Goal: Task Accomplishment & Management: Use online tool/utility

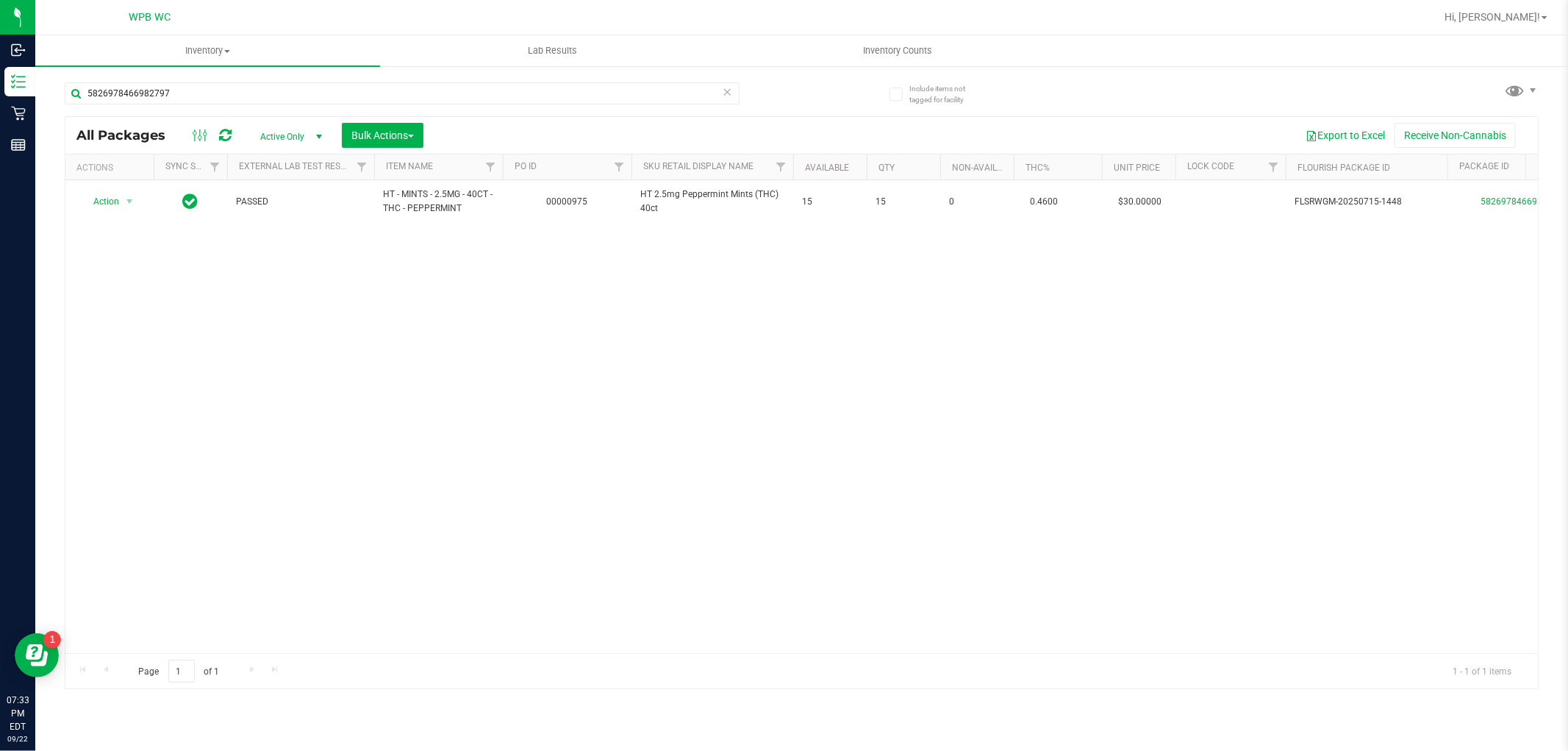
scroll to position [0, 1]
click at [286, 93] on input "5826978466982797" at bounding box center [402, 93] width 675 height 22
click at [285, 93] on input "5826978466982797" at bounding box center [402, 93] width 675 height 22
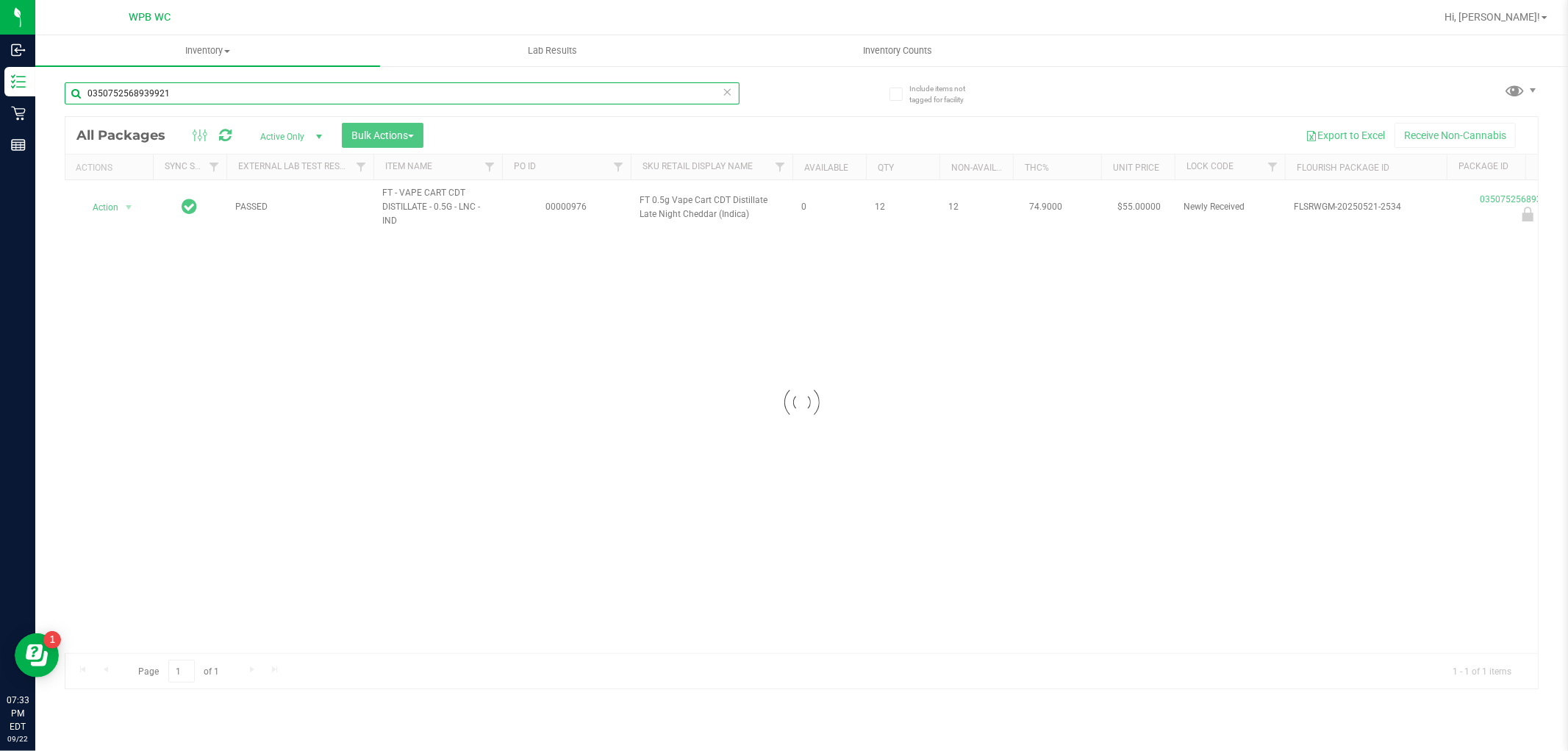
type input "0350752568939921"
click at [113, 208] on div at bounding box center [801, 402] width 1472 height 571
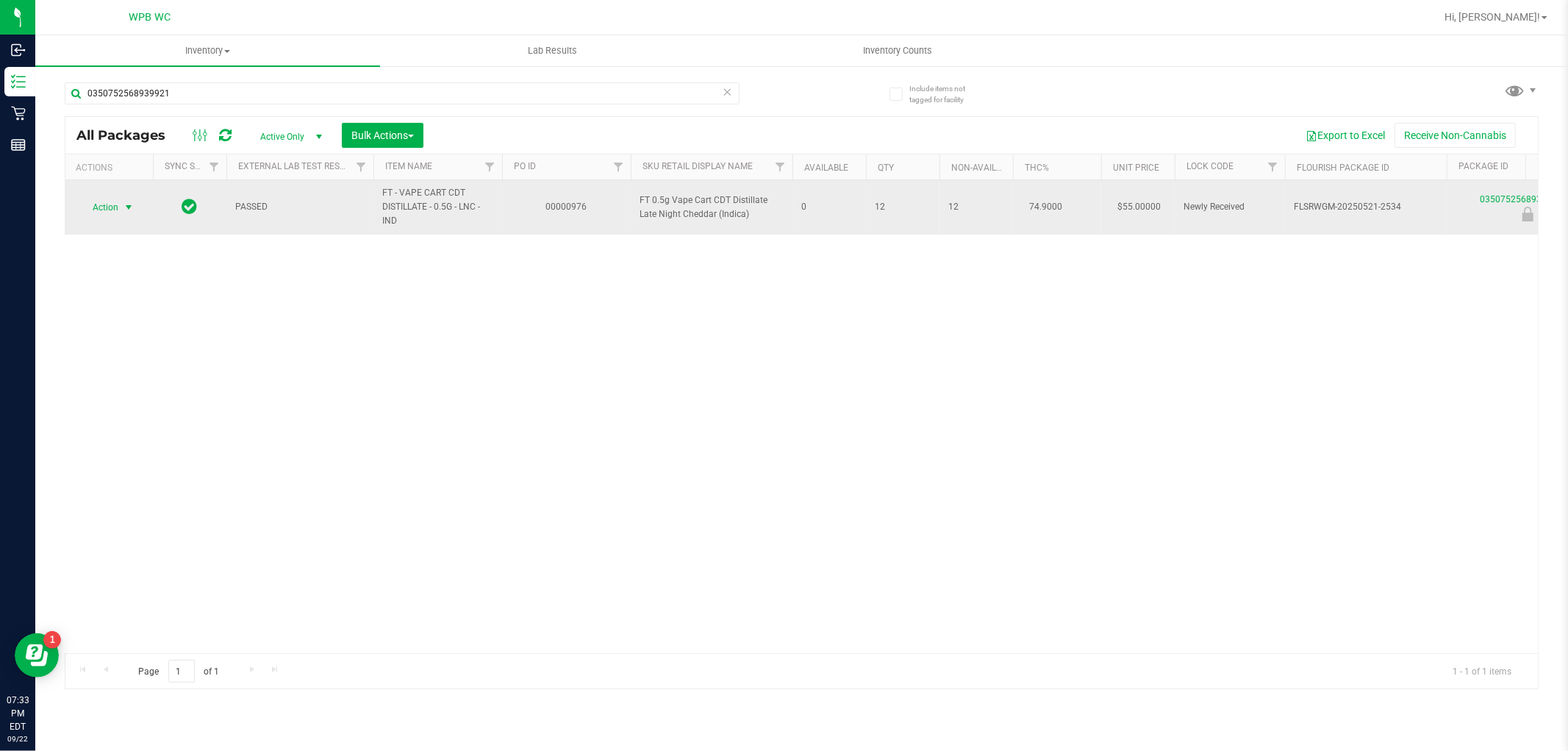
click at [116, 208] on span "Action" at bounding box center [99, 208] width 39 height 21
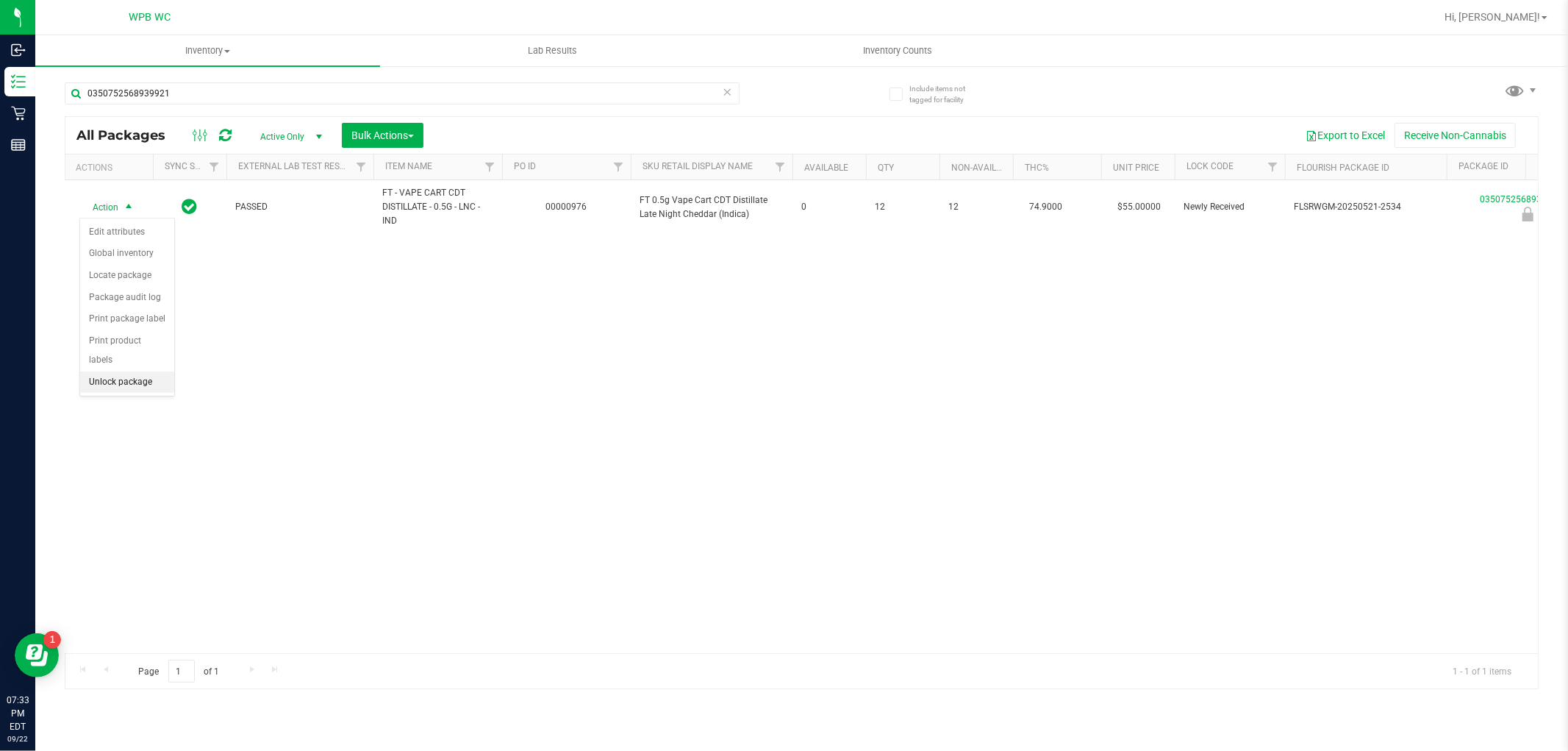
click at [147, 377] on li "Unlock package" at bounding box center [127, 382] width 94 height 22
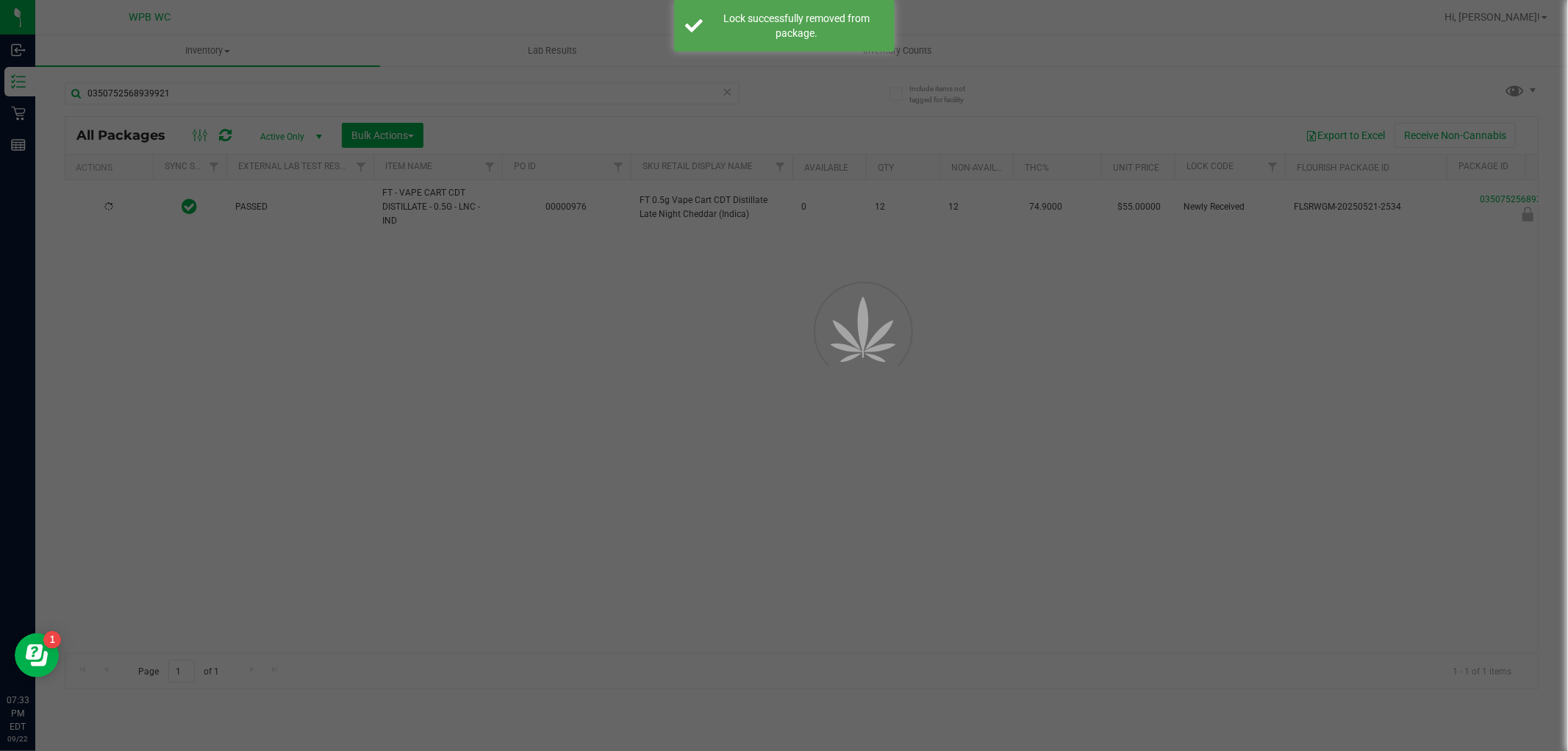
drag, startPoint x: 946, startPoint y: 482, endPoint x: 977, endPoint y: 451, distance: 43.8
click at [950, 474] on div at bounding box center [784, 375] width 1568 height 751
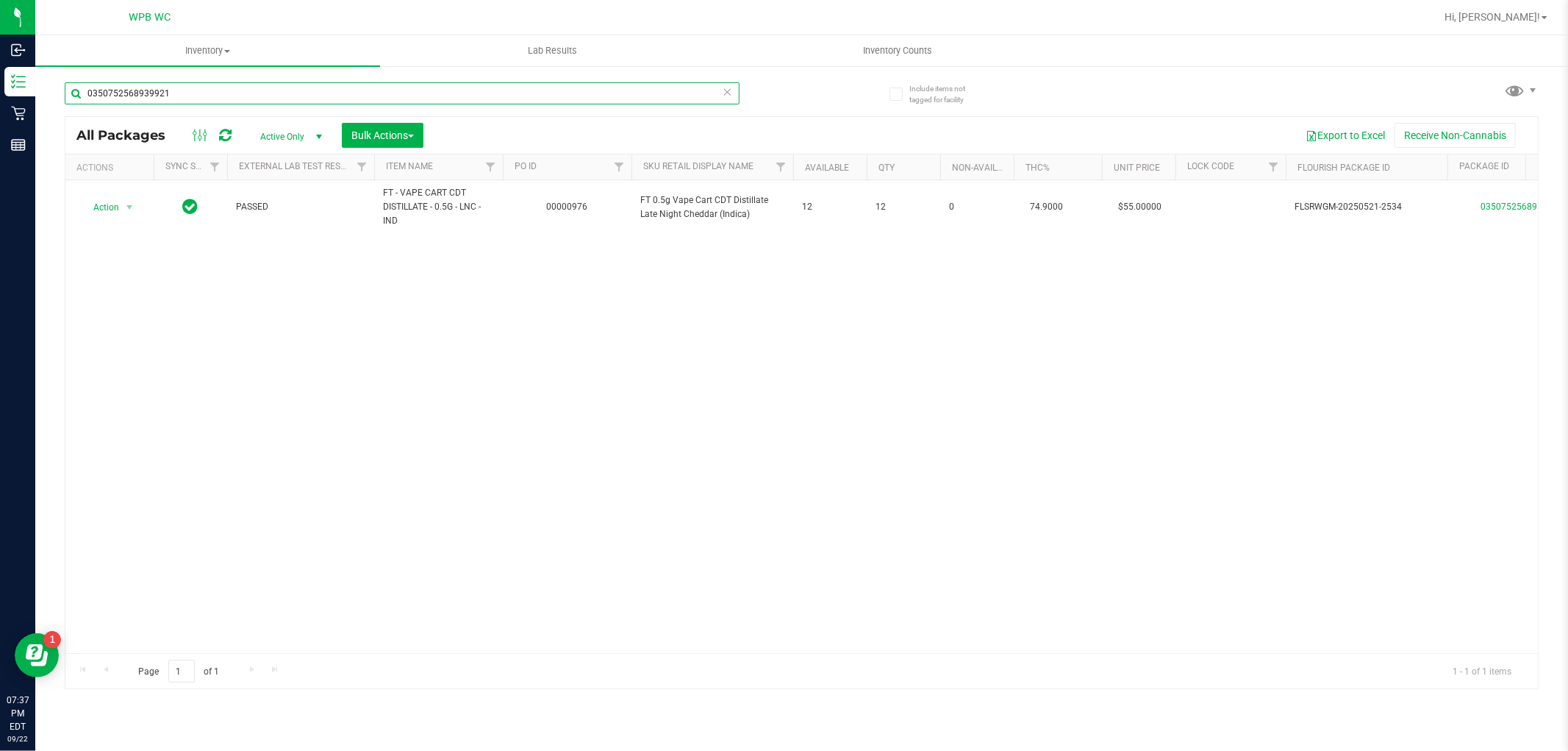
click at [630, 83] on input "0350752568939921" at bounding box center [402, 93] width 675 height 22
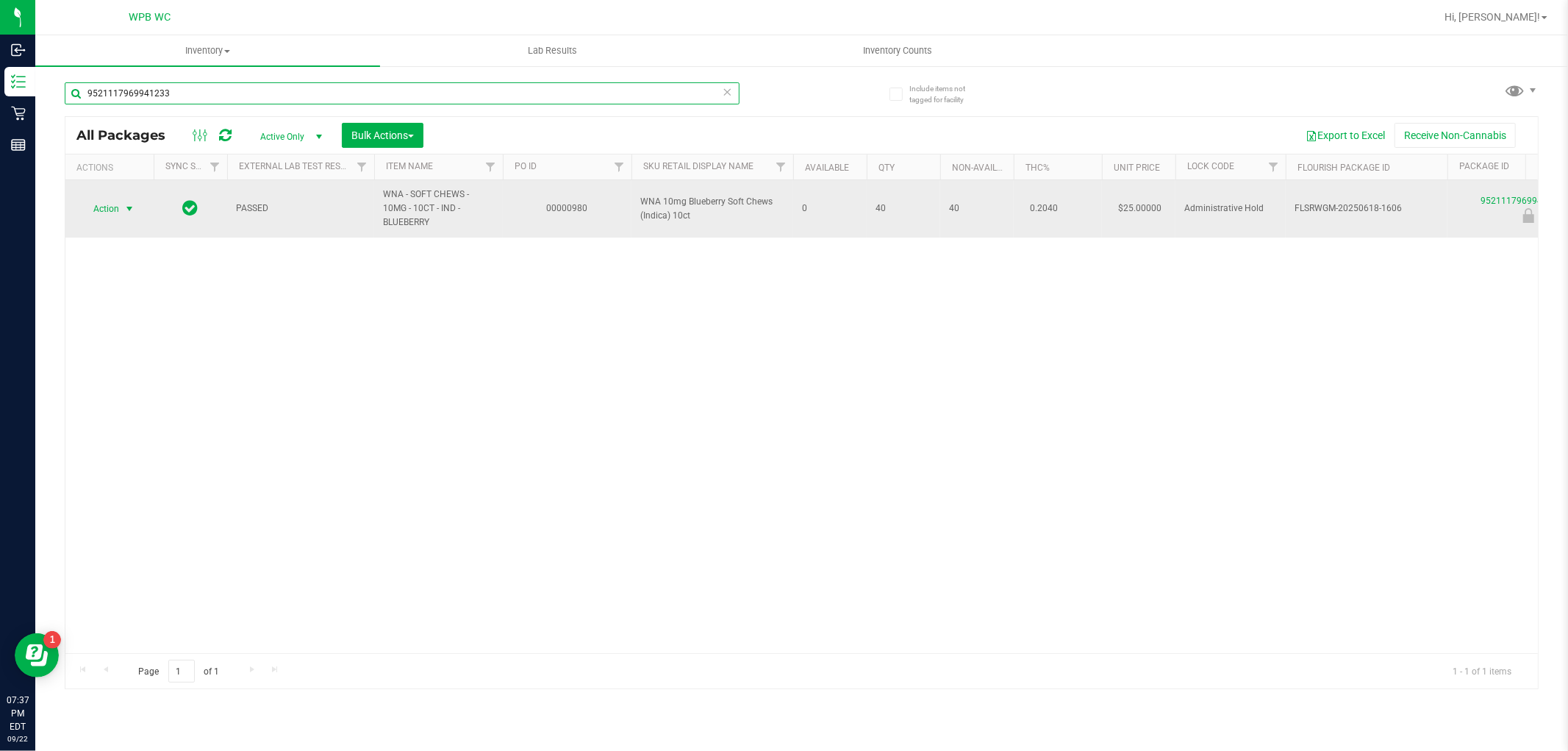
type input "9521117969941233"
click at [112, 210] on span "Action" at bounding box center [100, 209] width 39 height 21
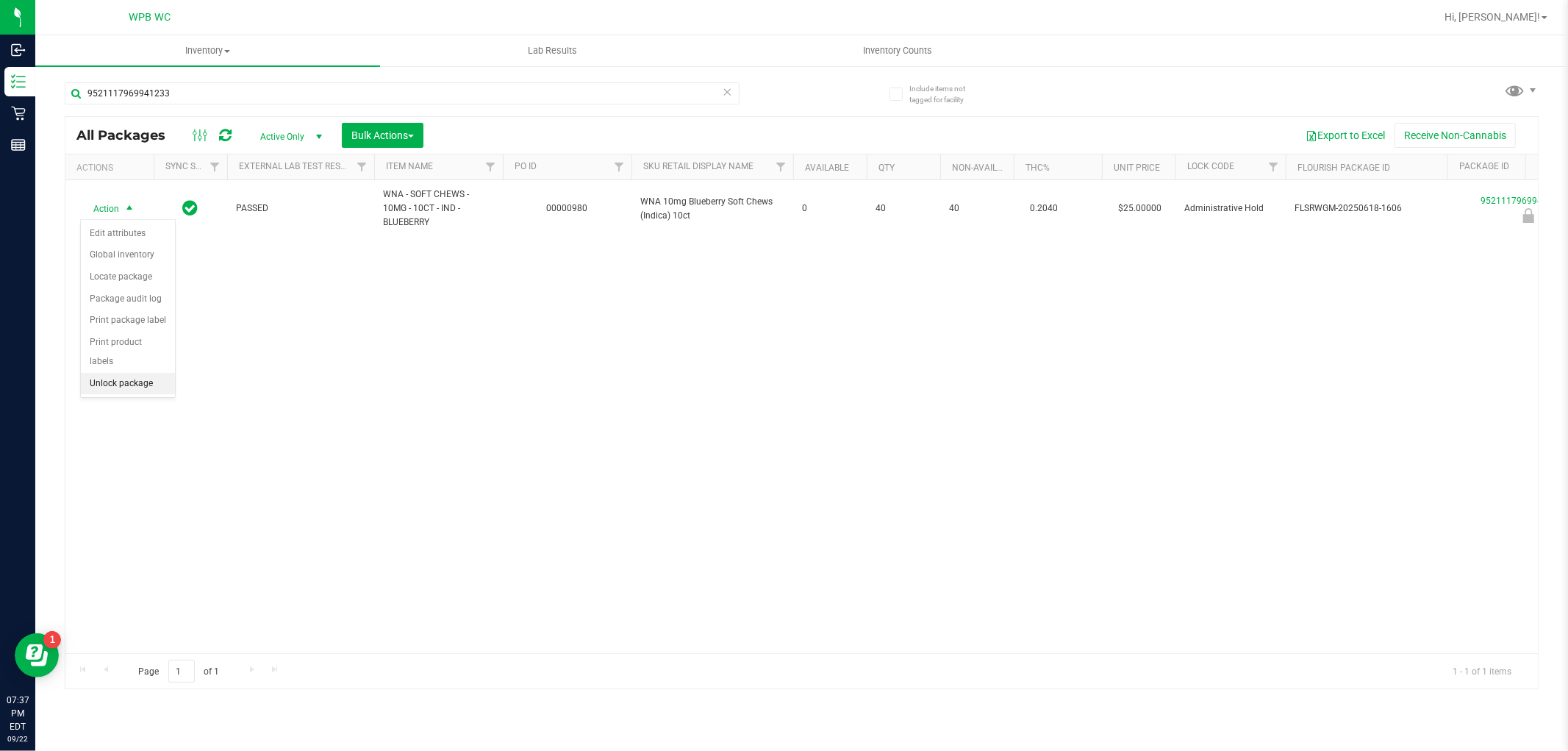
click at [144, 383] on li "Unlock package" at bounding box center [128, 383] width 94 height 22
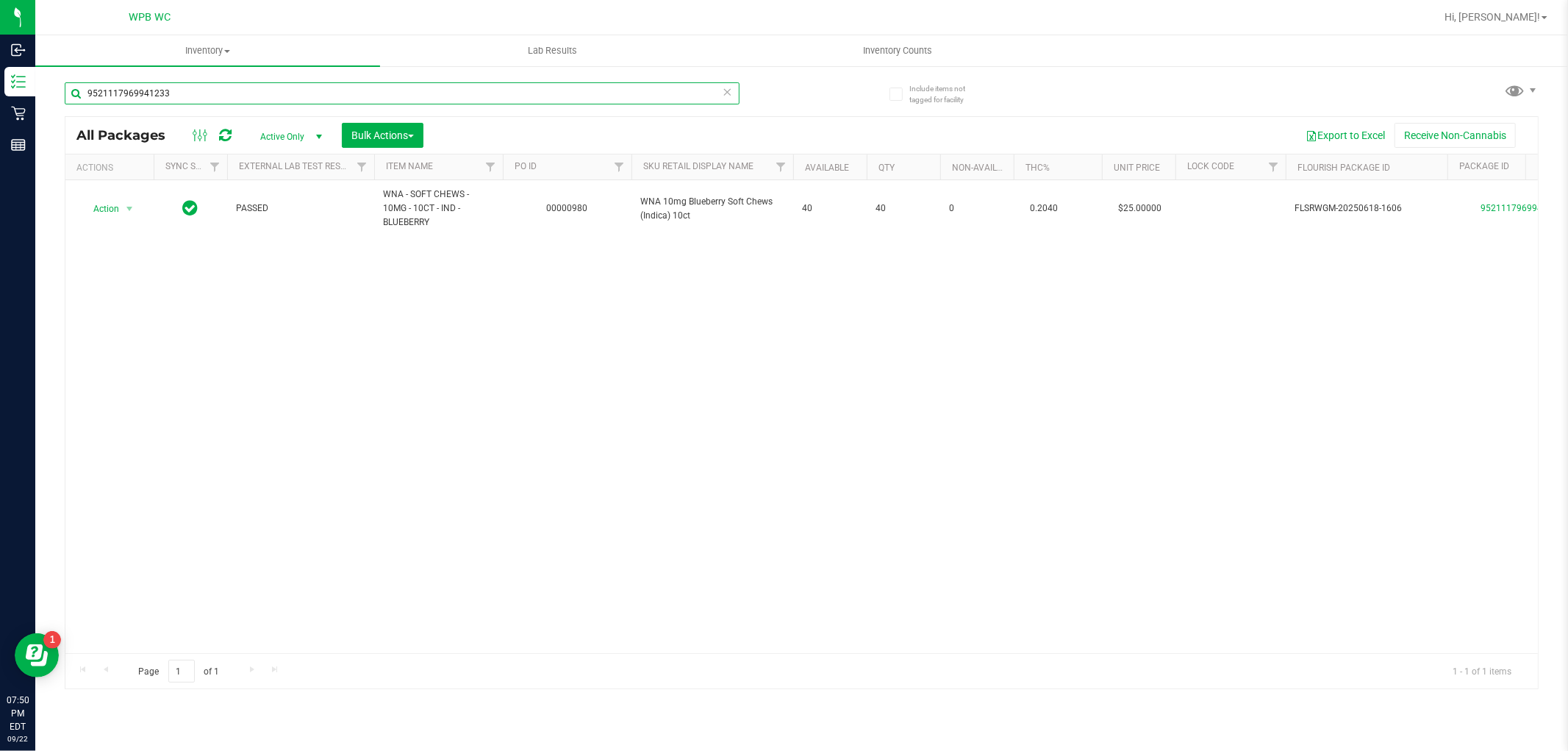
click at [581, 96] on input "9521117969941233" at bounding box center [402, 93] width 675 height 22
drag, startPoint x: 581, startPoint y: 96, endPoint x: 582, endPoint y: 83, distance: 13.0
click at [581, 96] on input "9521117969941233" at bounding box center [402, 93] width 675 height 22
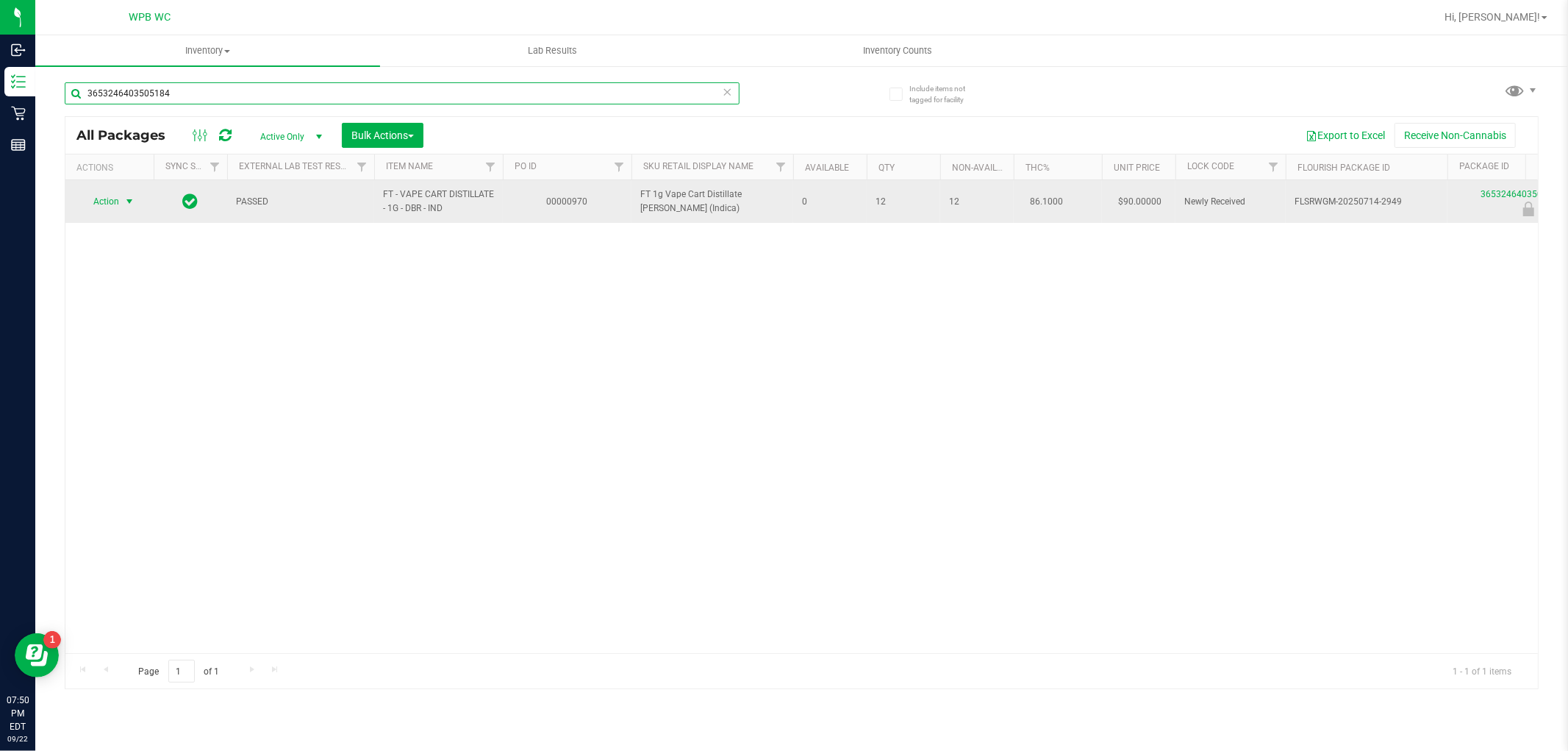
type input "3653246403505184"
click at [85, 188] on td "Action Action Edit attributes Global inventory Locate package Package audit log…" at bounding box center [110, 201] width 88 height 42
click at [105, 203] on span "Action" at bounding box center [100, 201] width 39 height 21
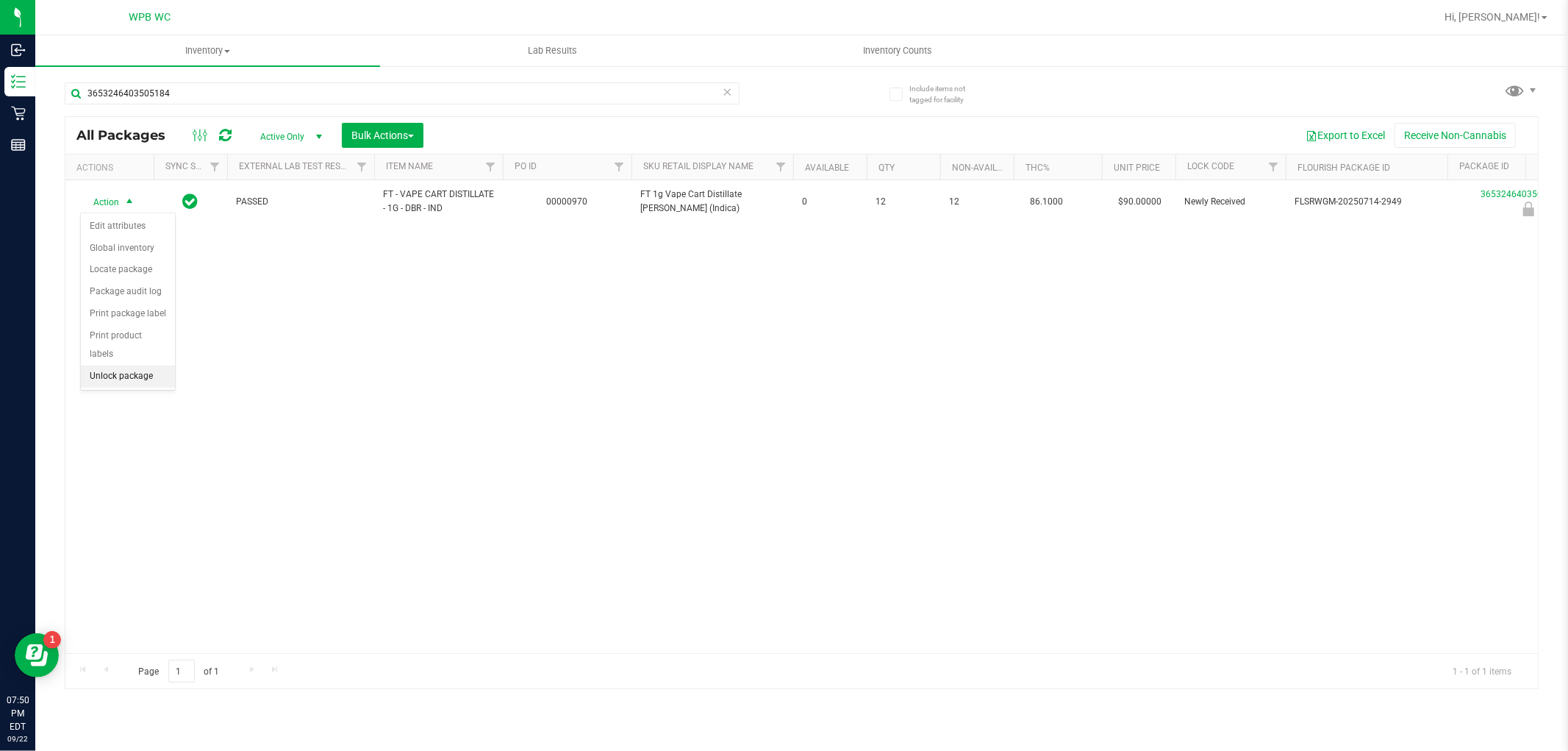
click at [136, 370] on li "Unlock package" at bounding box center [128, 376] width 94 height 22
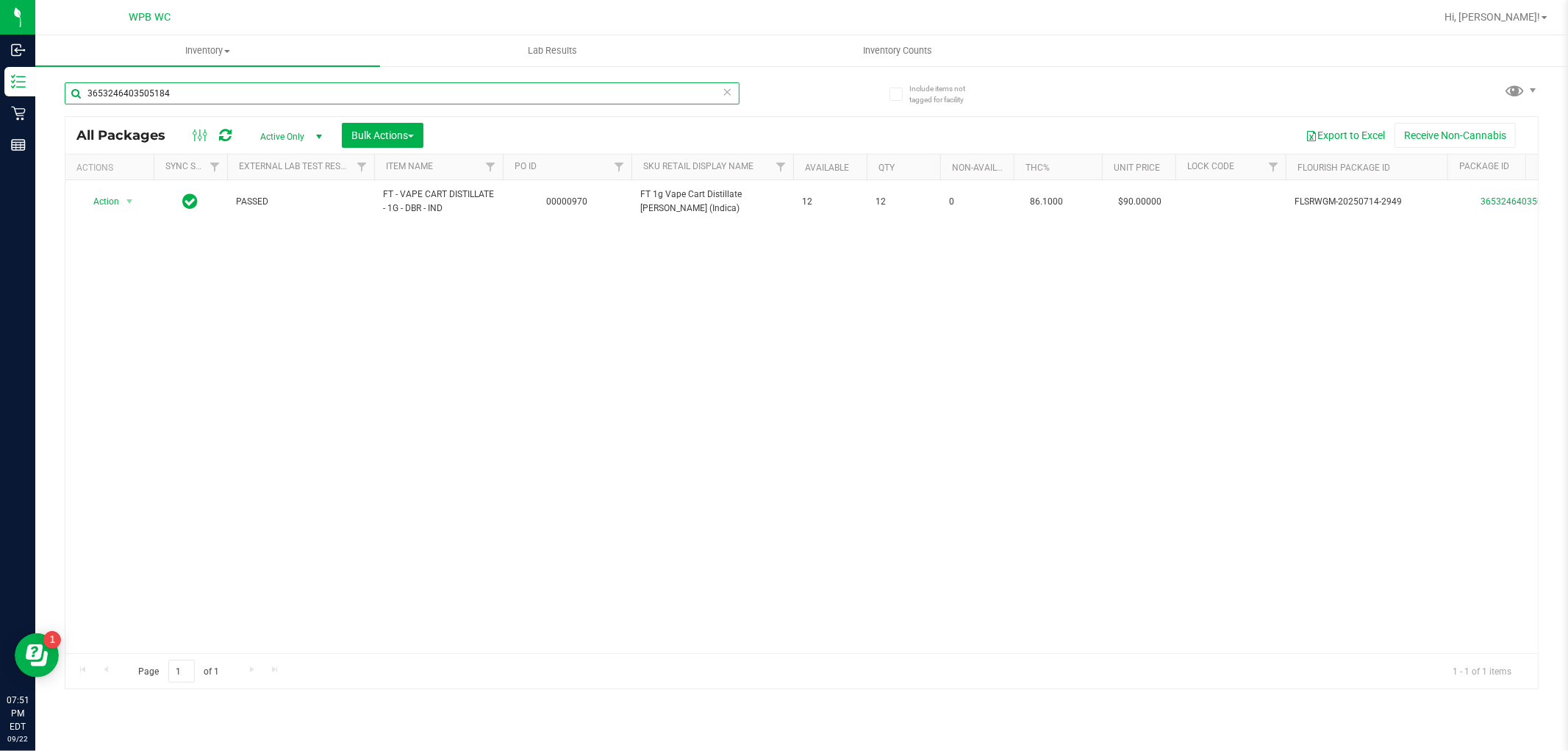
click at [451, 91] on input "3653246403505184" at bounding box center [402, 93] width 675 height 22
type input "8032853635719494"
click at [119, 206] on span "Action" at bounding box center [100, 209] width 39 height 21
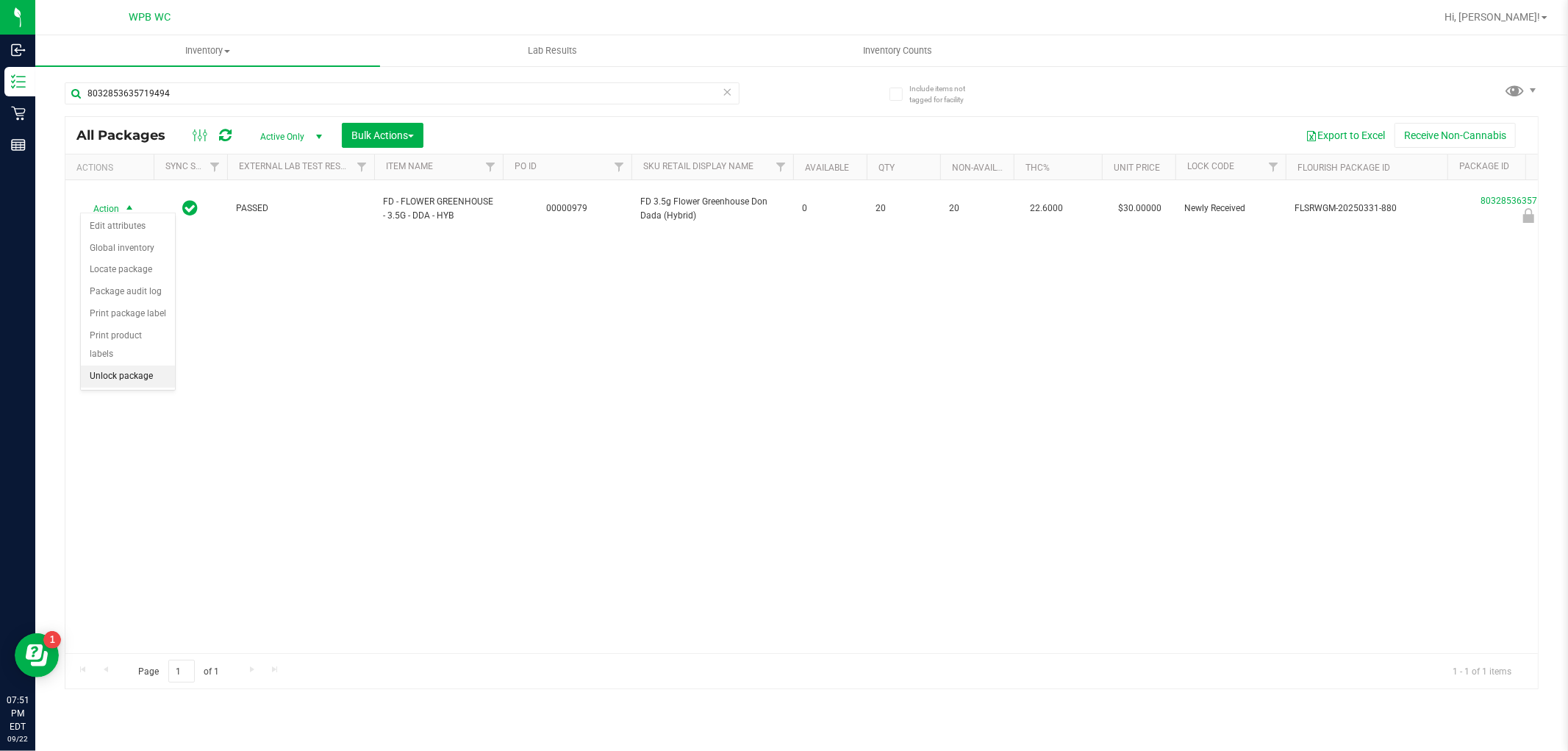
click at [131, 373] on li "Unlock package" at bounding box center [128, 376] width 94 height 22
